Goal: Navigation & Orientation: Find specific page/section

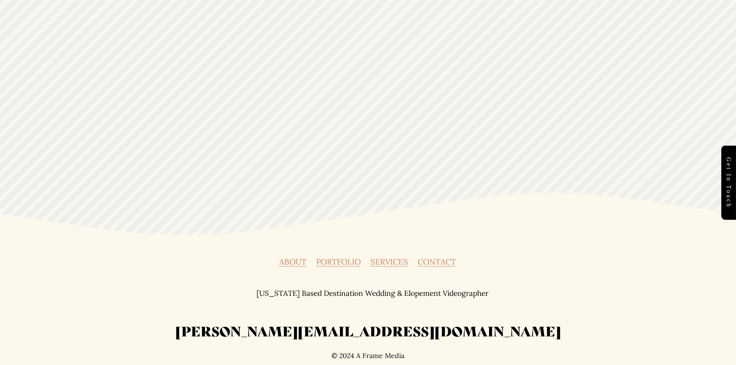
scroll to position [2804, 0]
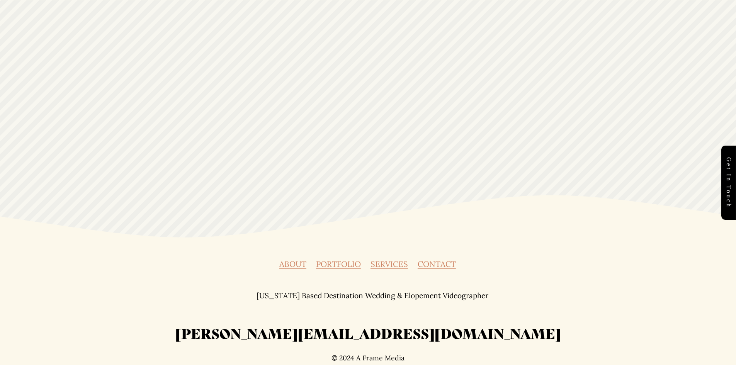
drag, startPoint x: 291, startPoint y: 259, endPoint x: 319, endPoint y: 265, distance: 29.0
click at [318, 263] on link "PORTFOLIO" at bounding box center [338, 264] width 45 height 8
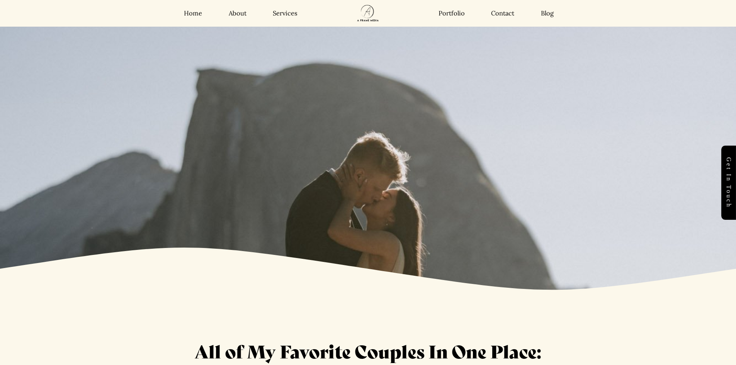
click at [234, 12] on link "About" at bounding box center [238, 13] width 18 height 8
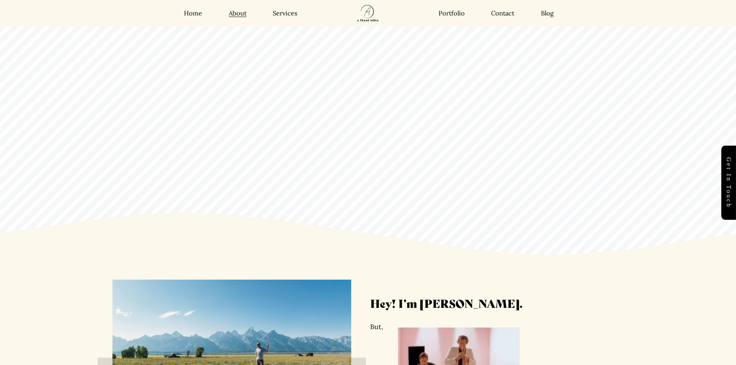
click at [276, 15] on link "Services" at bounding box center [285, 13] width 25 height 8
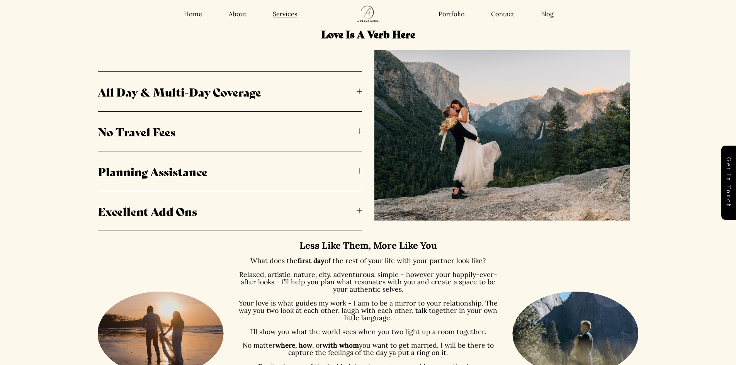
scroll to position [386, 0]
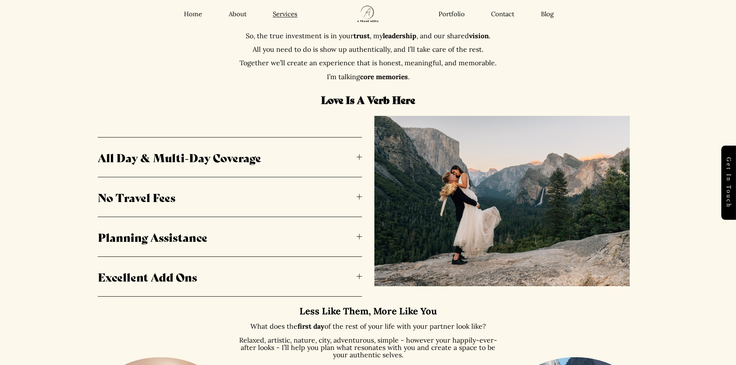
click at [455, 13] on link "Portfolio" at bounding box center [451, 14] width 26 height 8
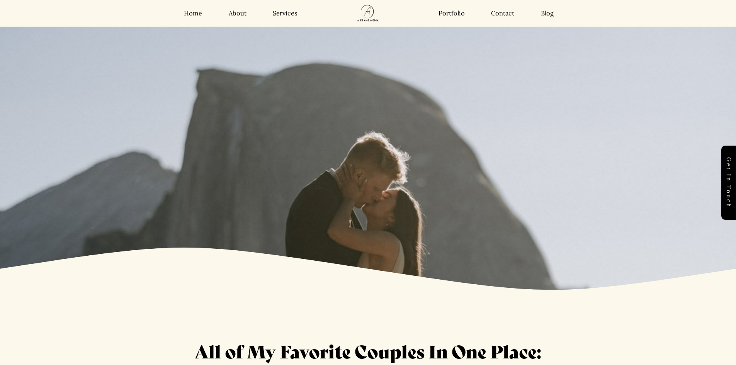
click at [500, 15] on link "Contact" at bounding box center [502, 13] width 23 height 8
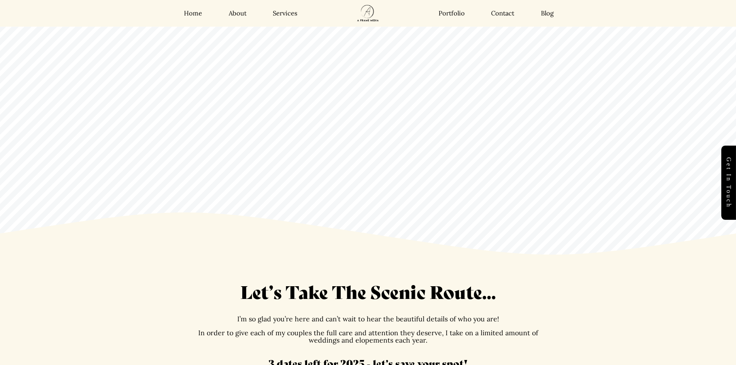
click at [547, 11] on link "Blog" at bounding box center [547, 13] width 13 height 8
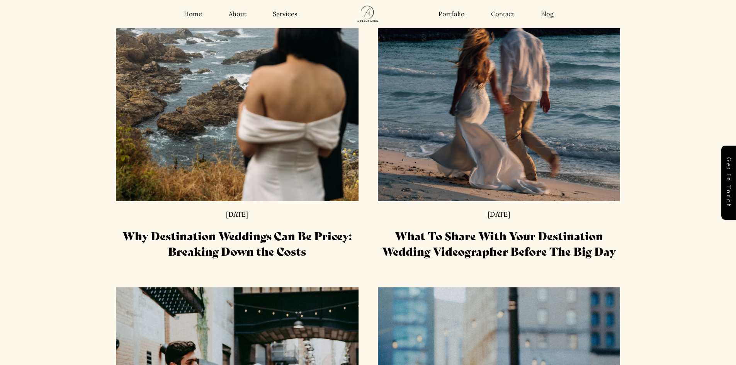
scroll to position [686, 0]
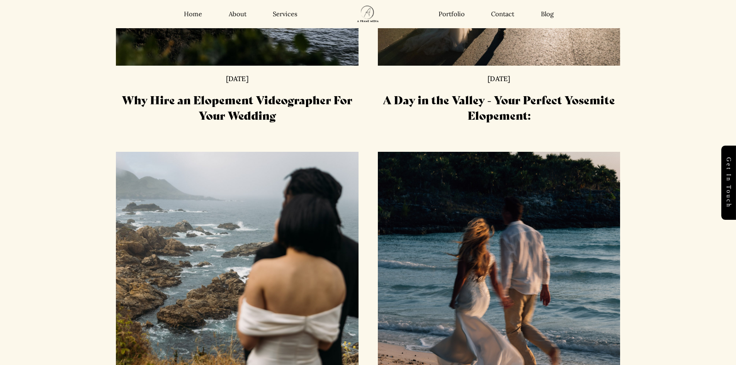
click at [192, 14] on link "Home" at bounding box center [193, 14] width 18 height 8
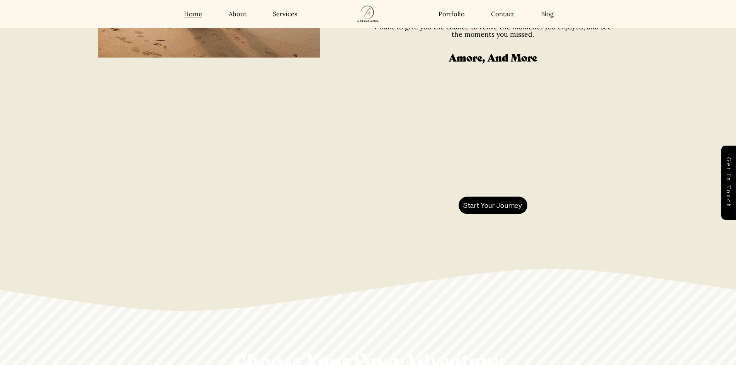
scroll to position [656, 0]
click at [497, 202] on link "Start Your Journey" at bounding box center [492, 206] width 69 height 18
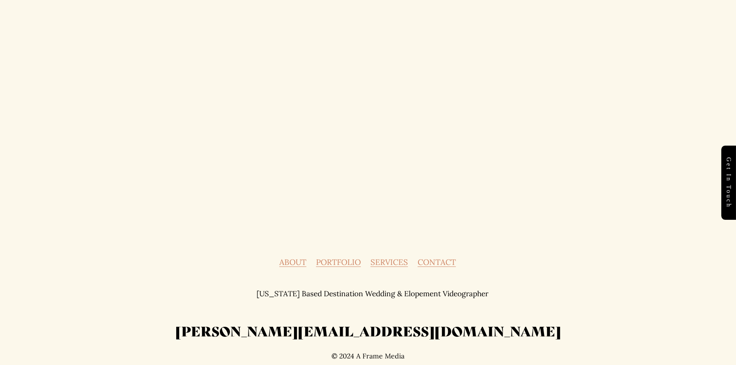
scroll to position [673, 0]
